Goal: Information Seeking & Learning: Learn about a topic

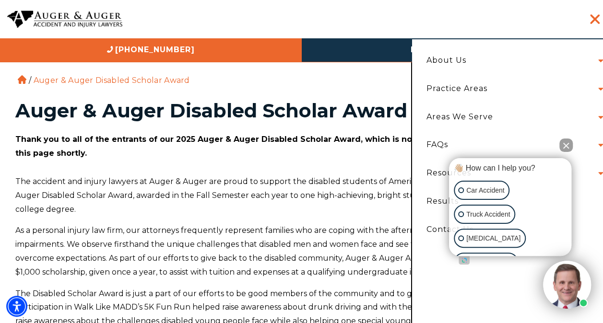
click at [532, 53] on li "About Us Attorneys [PERSON_NAME] [PERSON_NAME] [PERSON_NAME] [PERSON_NAME] [PER…" at bounding box center [512, 61] width 186 height 28
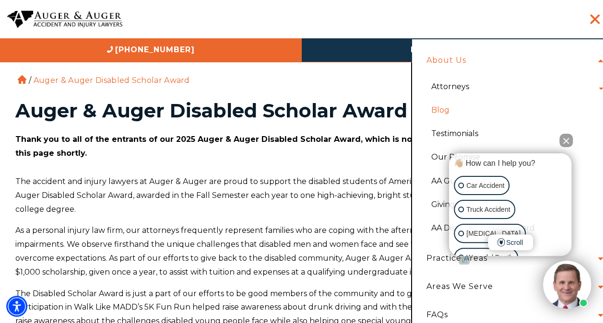
click at [438, 114] on link "Blog" at bounding box center [514, 110] width 181 height 24
